Goal: Information Seeking & Learning: Learn about a topic

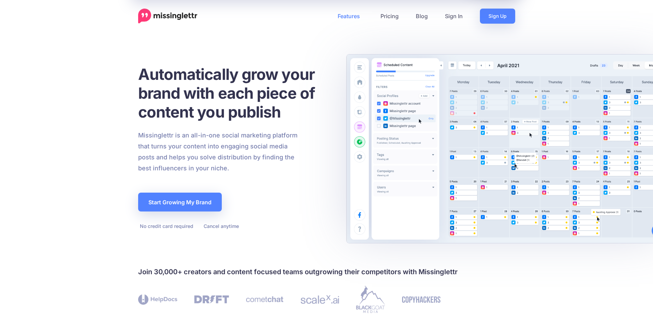
click at [355, 21] on link "Features" at bounding box center [350, 16] width 43 height 15
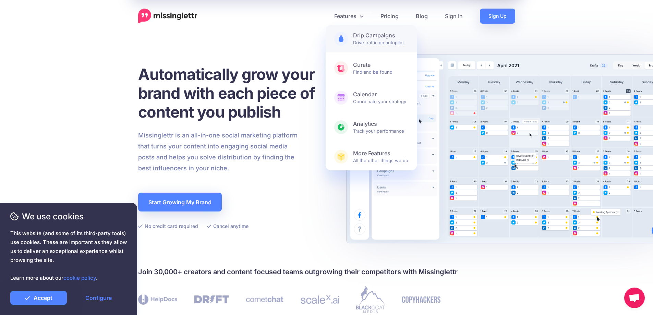
click at [359, 34] on b "Drip Campaigns" at bounding box center [380, 35] width 55 height 7
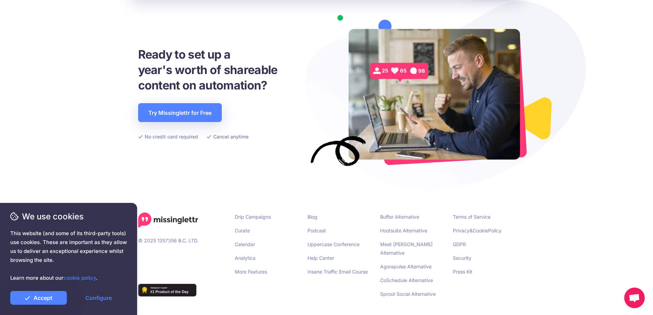
scroll to position [1512, 0]
click at [250, 272] on link "More Features" at bounding box center [251, 271] width 32 height 6
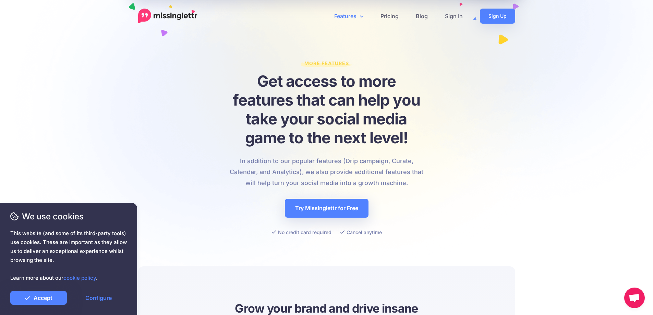
click at [359, 13] on link "Features" at bounding box center [349, 16] width 46 height 15
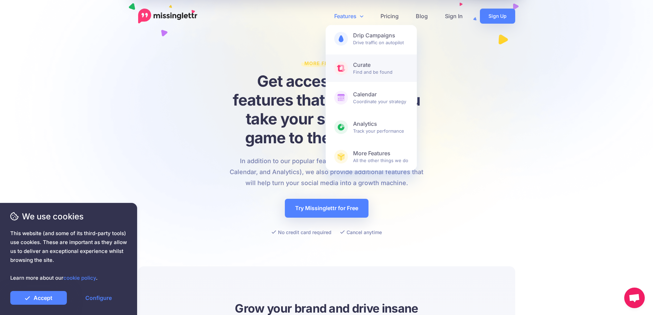
click at [363, 71] on span "Curate Find and be found" at bounding box center [380, 68] width 55 height 14
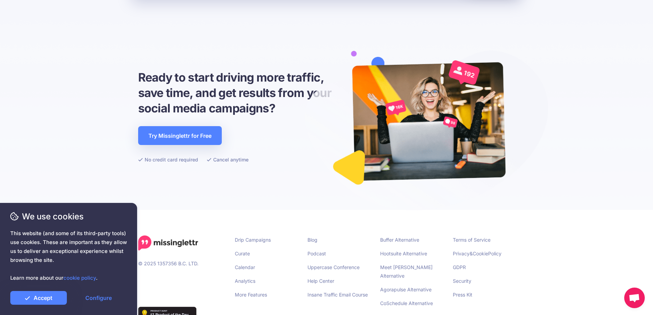
scroll to position [2174, 0]
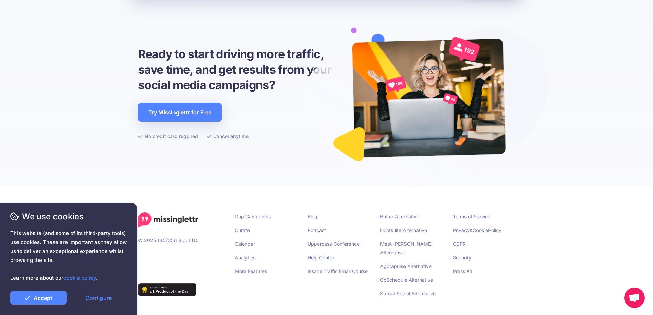
click at [330, 256] on link "Help Center" at bounding box center [320, 258] width 27 height 6
